Goal: Navigation & Orientation: Find specific page/section

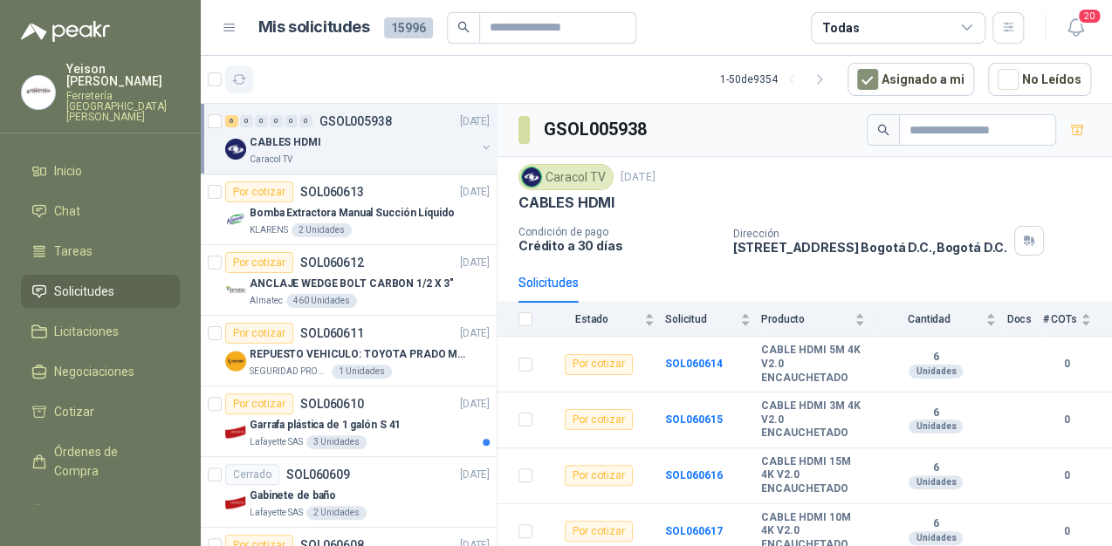
click at [239, 87] on button "button" at bounding box center [239, 79] width 28 height 28
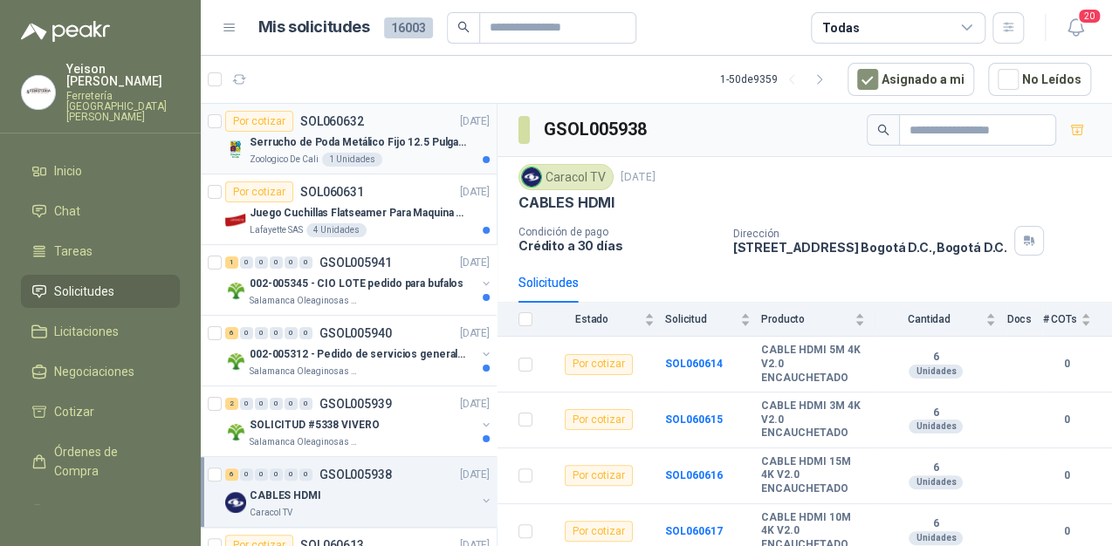
click at [394, 144] on p "Serrucho de Poda Metálico Fijo 12.5 Pulgadas Tramontina con Mango de Goma" at bounding box center [358, 142] width 217 height 17
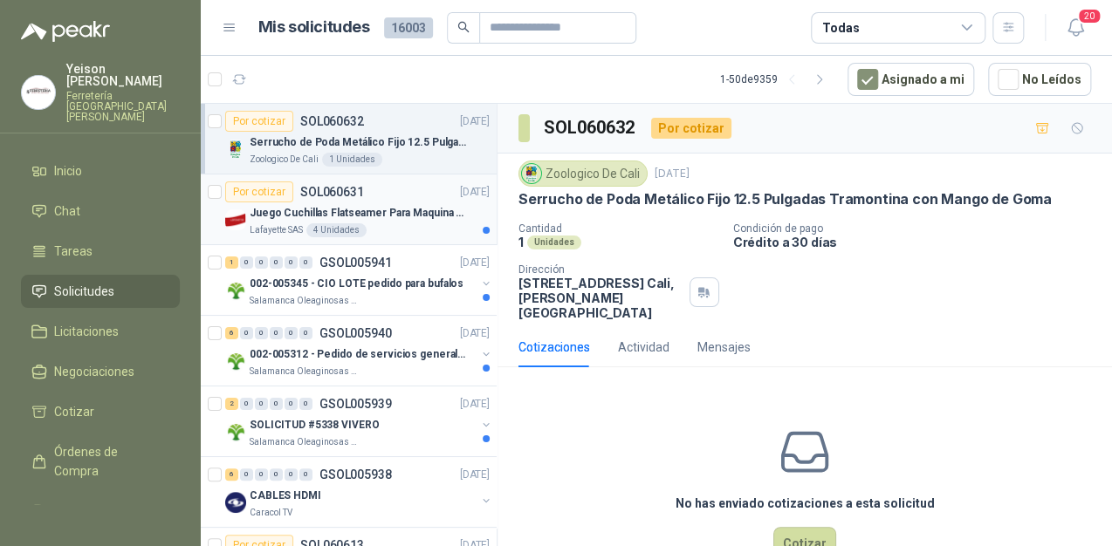
click at [382, 208] on p "Juego Cuchillas Flatseamer Para Maquina de Coser" at bounding box center [358, 213] width 217 height 17
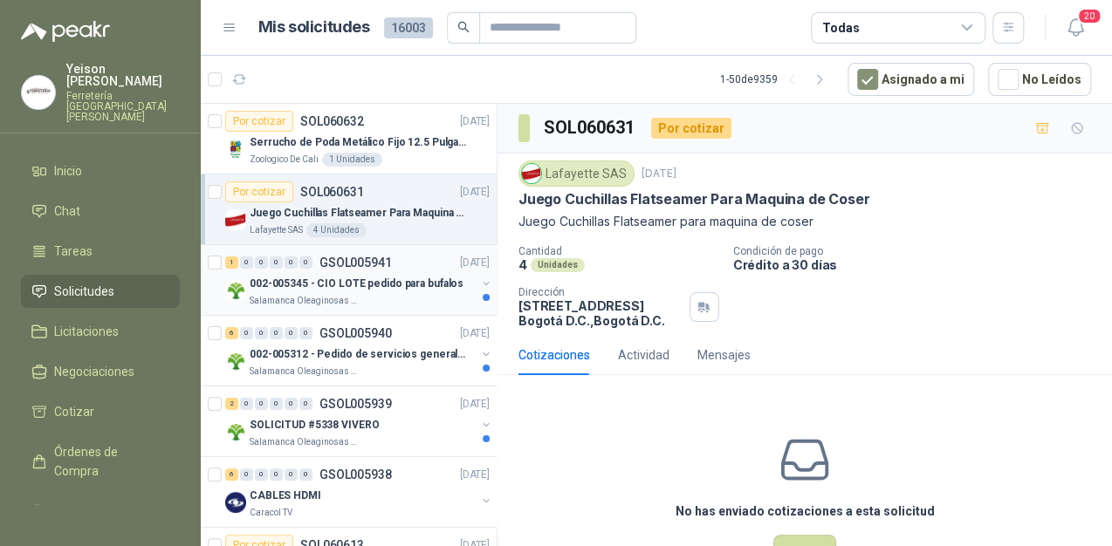
click at [384, 276] on p "002-005345 - CIO LOTE pedido para bufalos" at bounding box center [357, 284] width 214 height 17
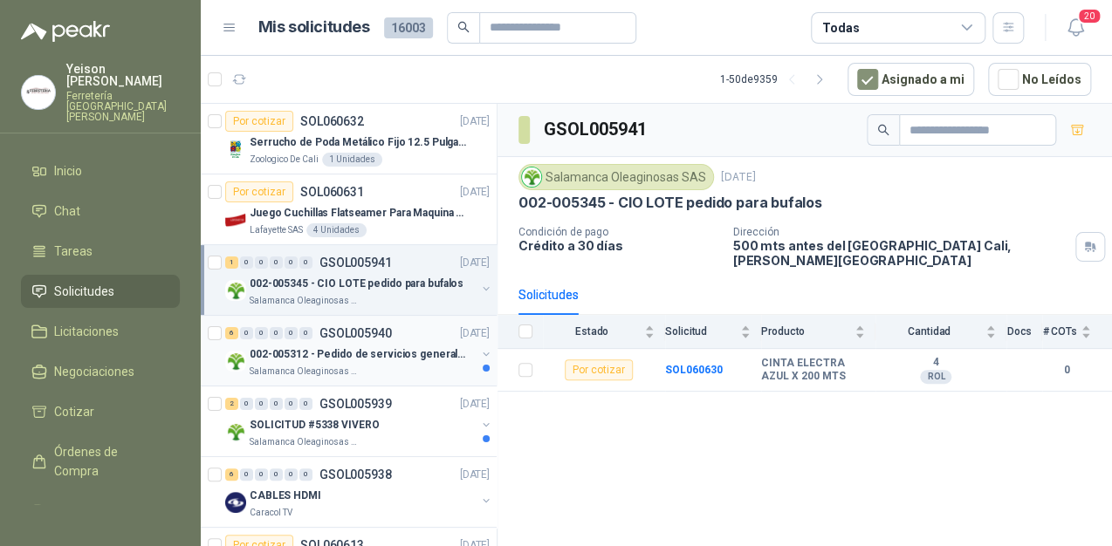
click at [345, 352] on p "002-005312 - Pedido de servicios generales CASA RO" at bounding box center [358, 354] width 217 height 17
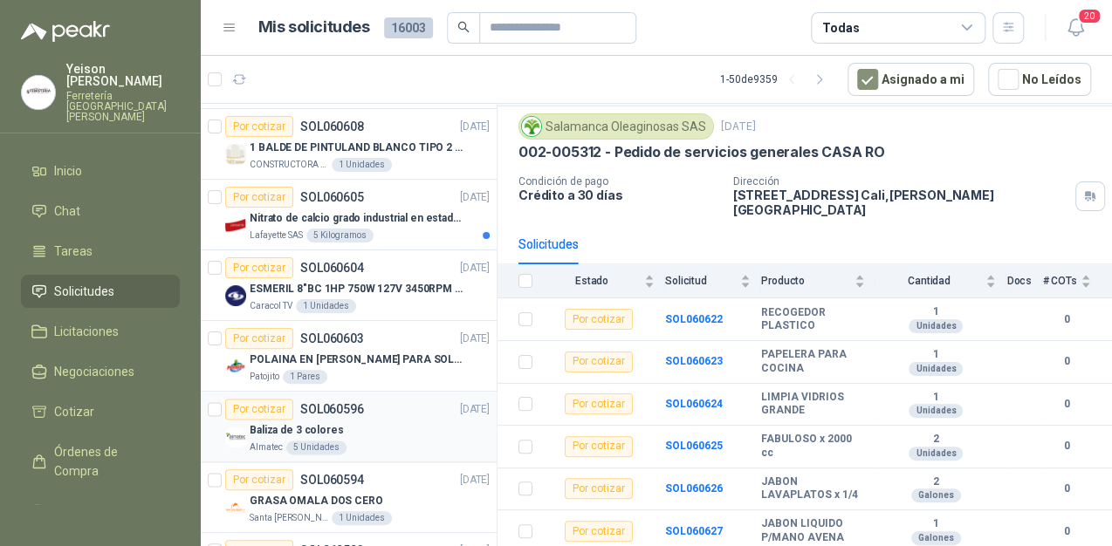
scroll to position [838, 0]
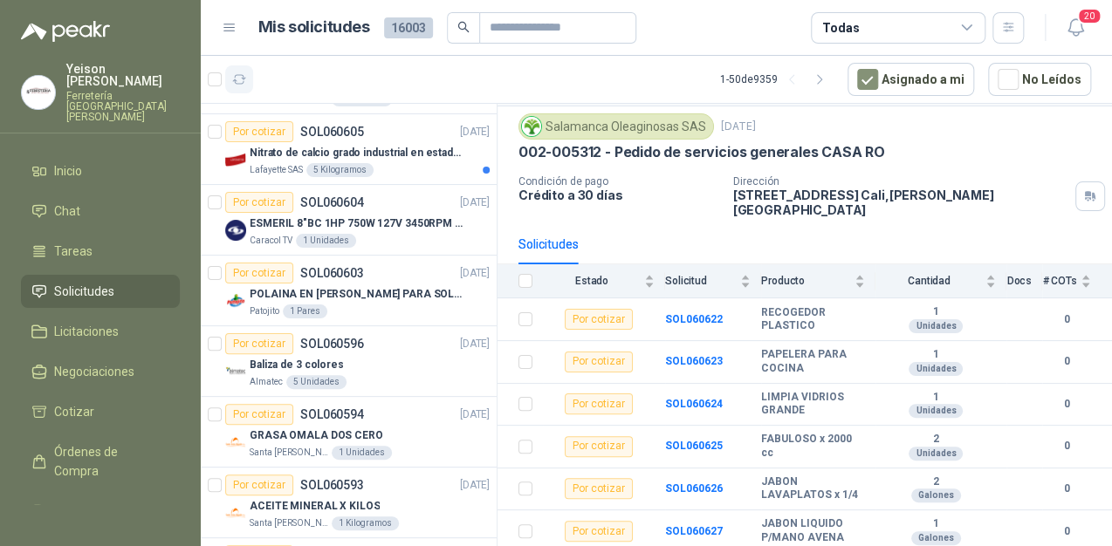
click at [243, 80] on icon "button" at bounding box center [239, 79] width 13 height 9
click at [244, 80] on icon "button" at bounding box center [239, 79] width 15 height 15
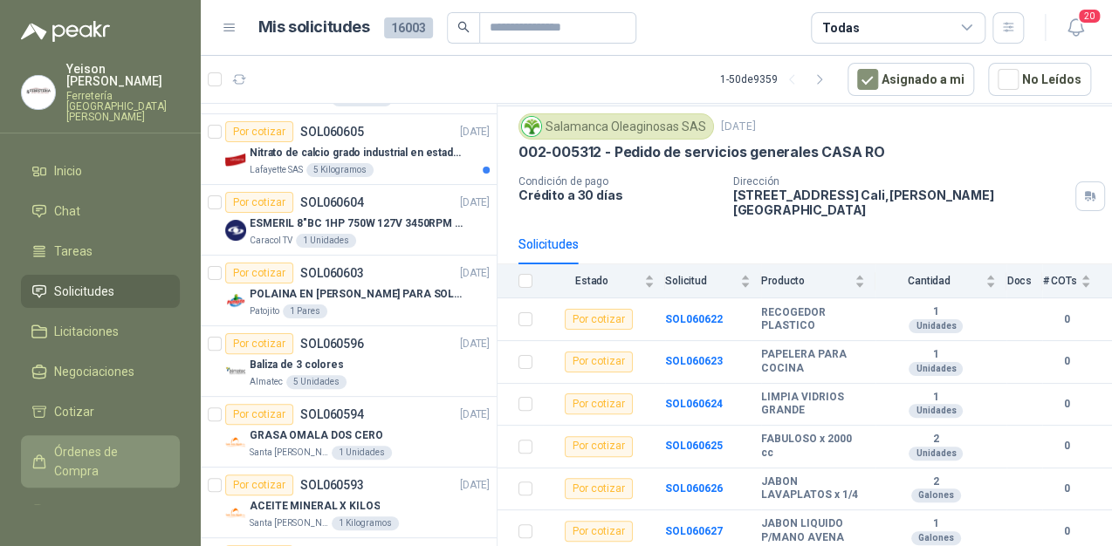
click at [104, 442] on span "Órdenes de Compra" at bounding box center [108, 461] width 109 height 38
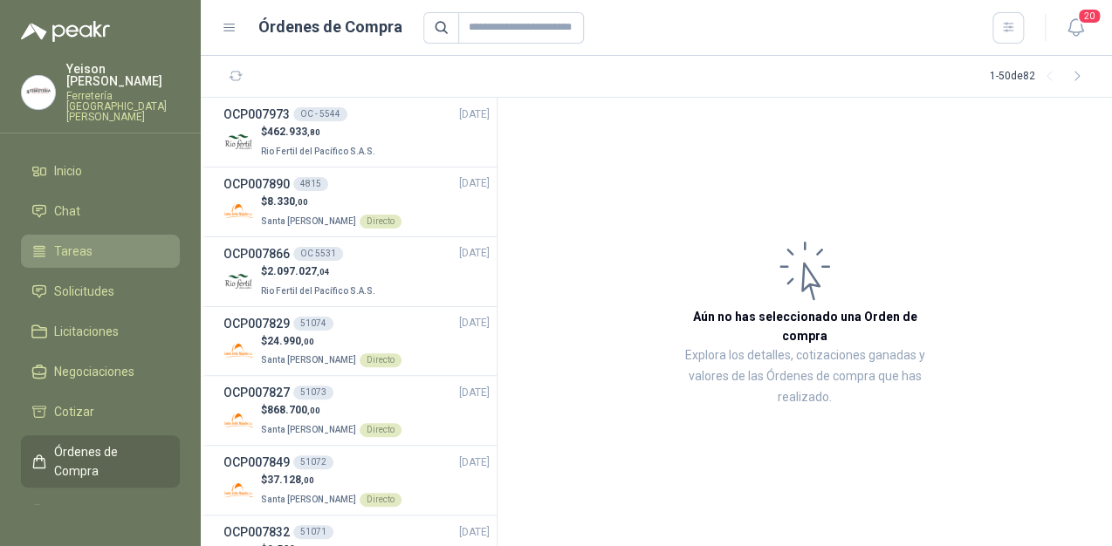
click at [91, 242] on li "Tareas" at bounding box center [100, 251] width 138 height 19
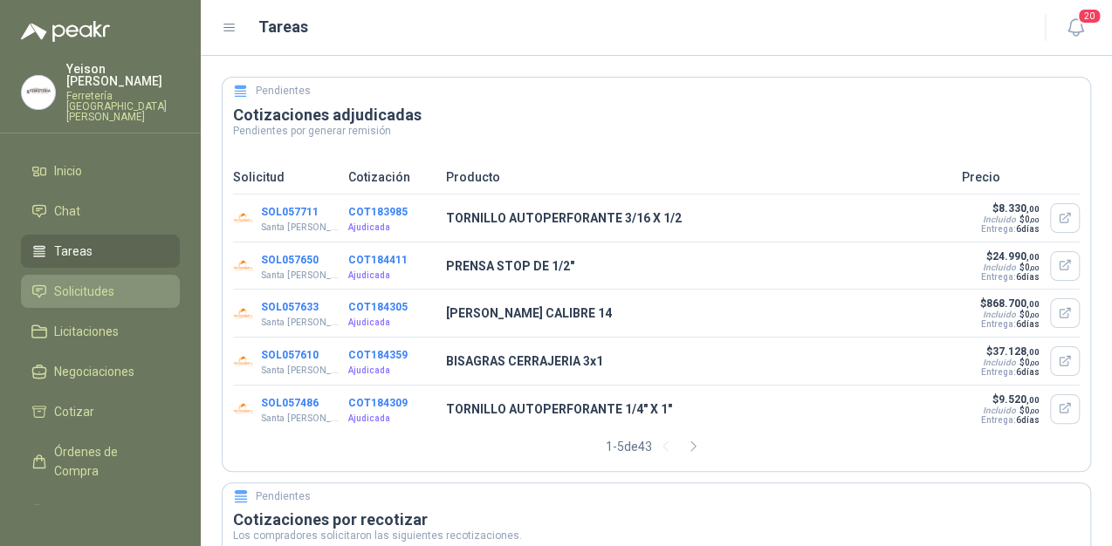
click at [87, 282] on span "Solicitudes" at bounding box center [84, 291] width 60 height 19
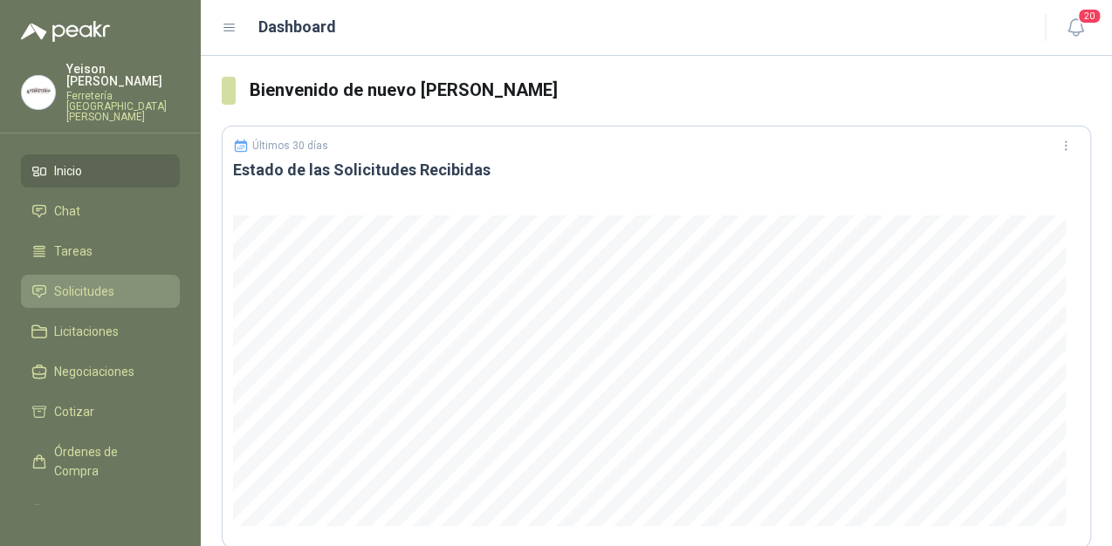
click at [79, 283] on link "Solicitudes" at bounding box center [100, 291] width 159 height 33
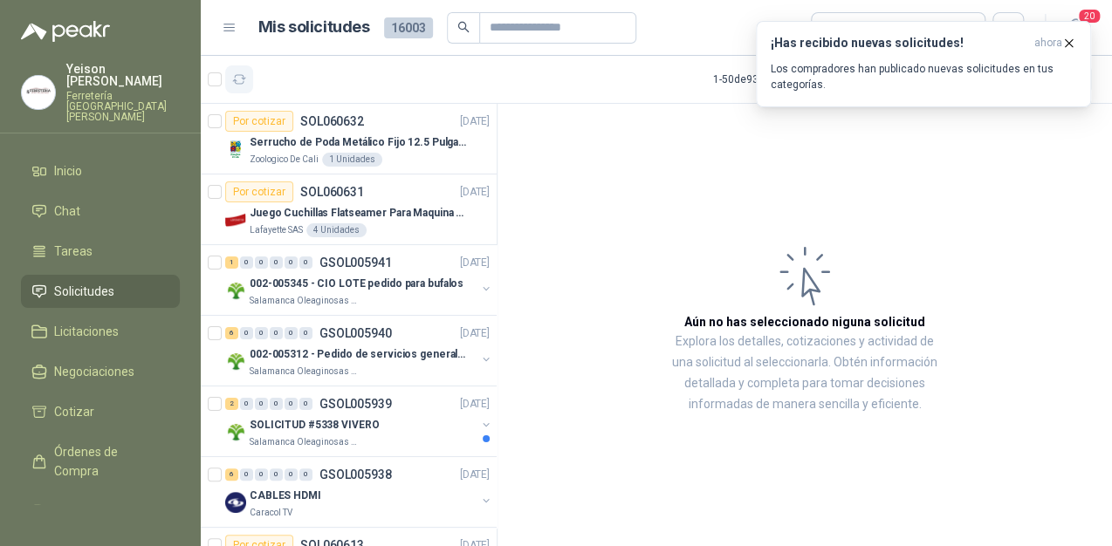
click at [241, 73] on icon "button" at bounding box center [239, 79] width 15 height 15
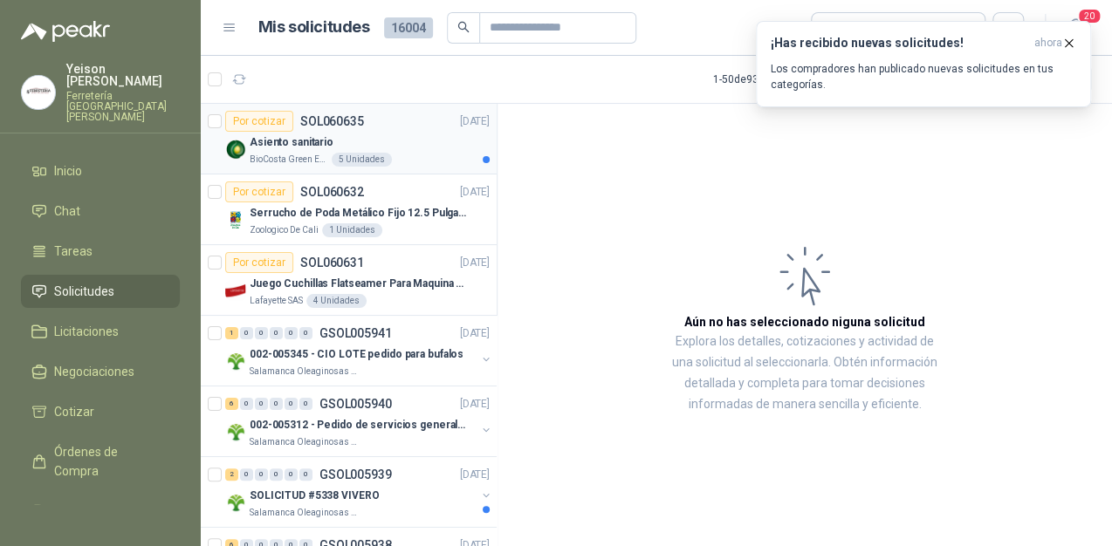
click at [322, 140] on p "Asiento sanitario" at bounding box center [292, 142] width 84 height 17
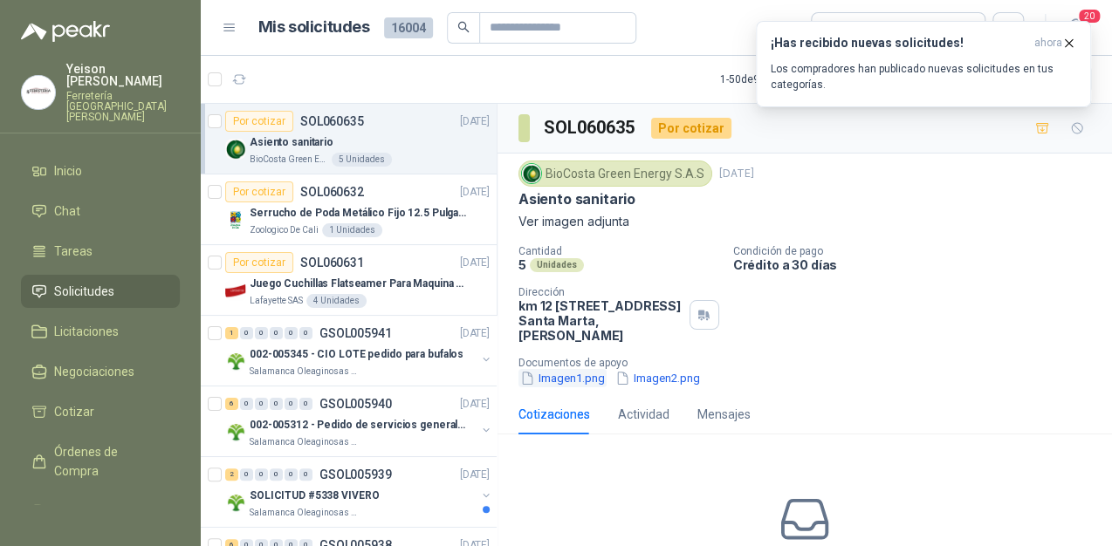
click at [583, 380] on button "Imagen1.png" at bounding box center [562, 378] width 88 height 18
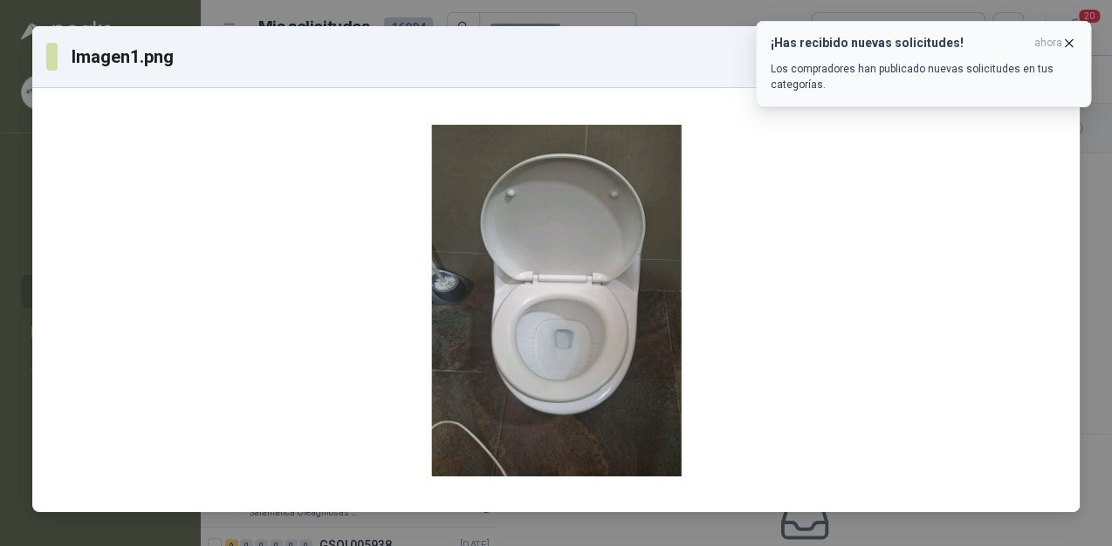
click at [1074, 42] on icon "button" at bounding box center [1068, 43] width 15 height 15
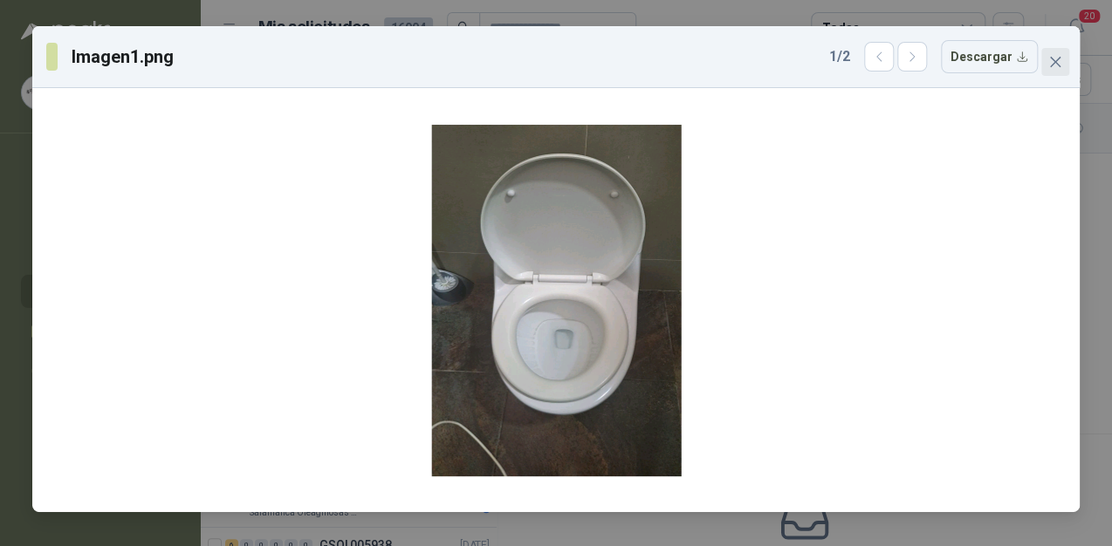
click at [1058, 60] on icon "close" at bounding box center [1055, 62] width 14 height 14
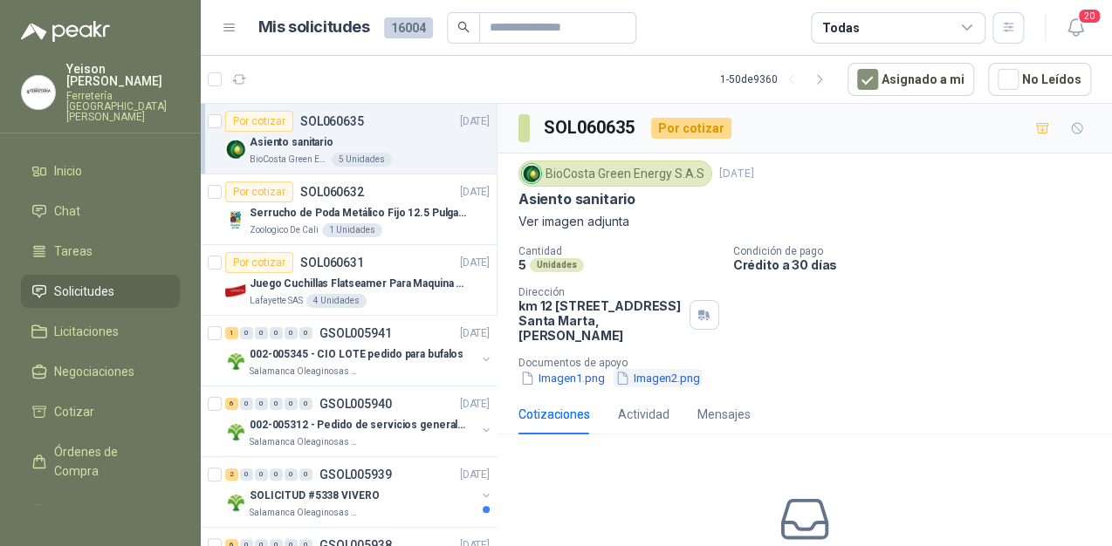
click at [663, 382] on button "Imagen2.png" at bounding box center [657, 378] width 88 height 18
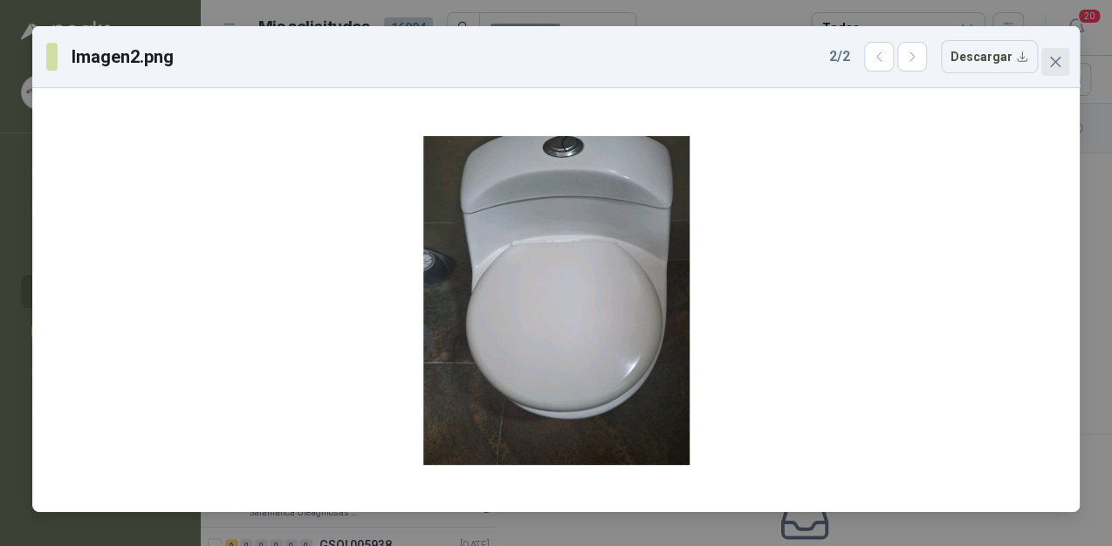
click at [1063, 56] on span "Close" at bounding box center [1055, 62] width 28 height 14
